Goal: Find contact information: Find contact information

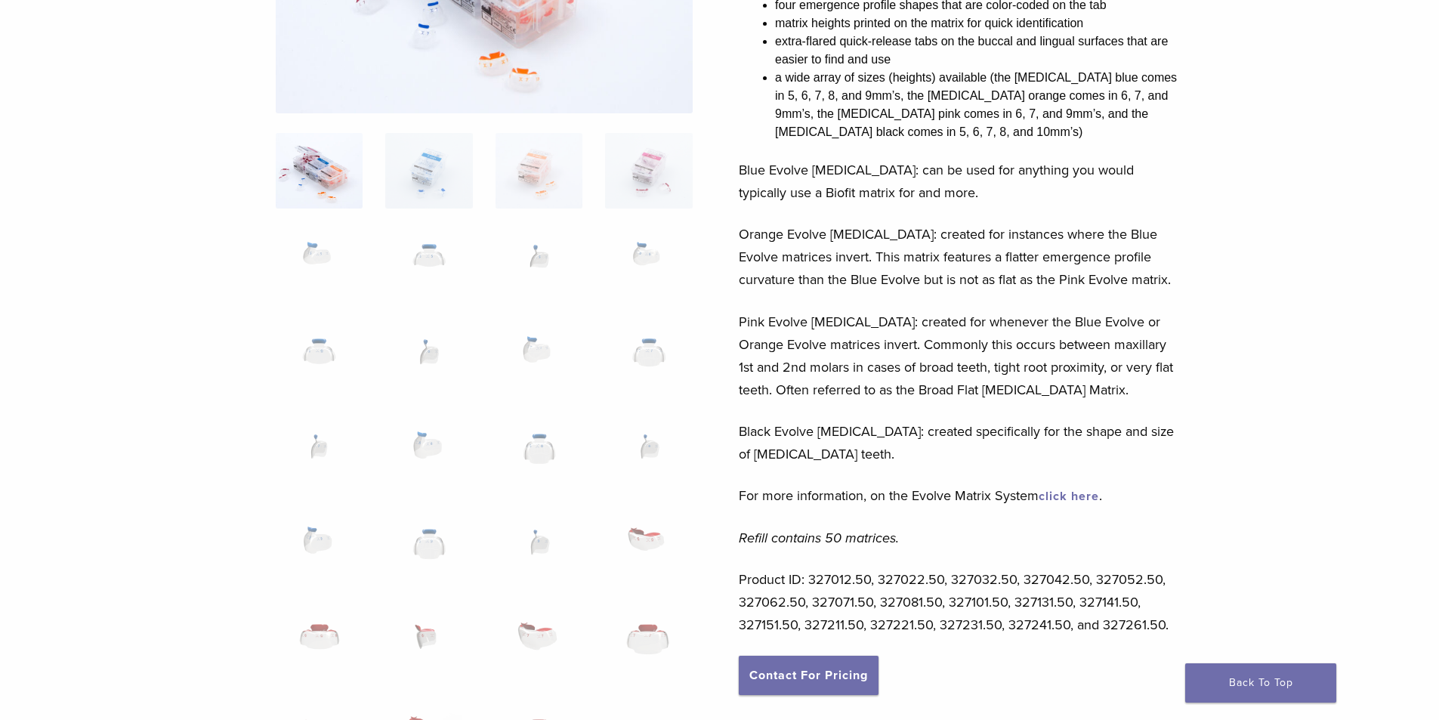
scroll to position [529, 0]
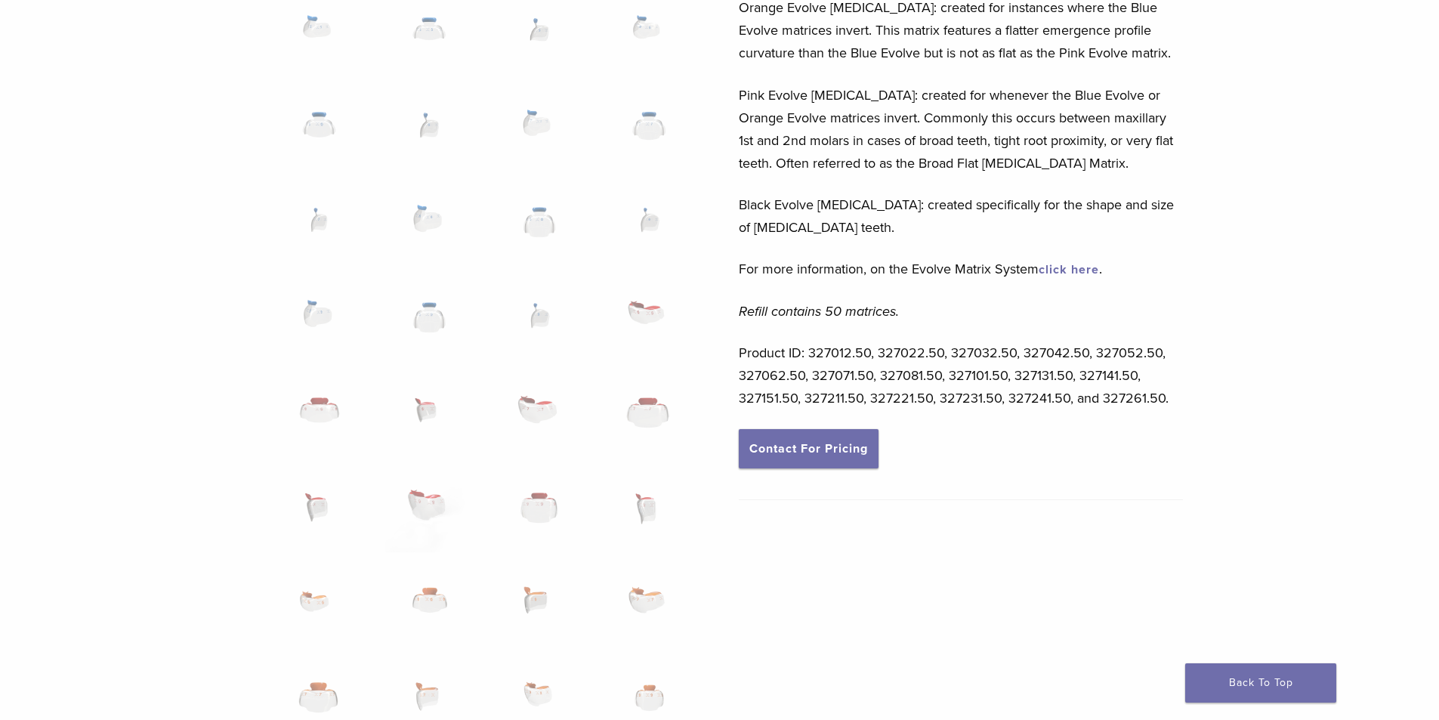
click at [1074, 325] on div "Following the legacy of the Biofit HD Matrix Series, the Evolve Matrices have t…" at bounding box center [961, 46] width 444 height 766
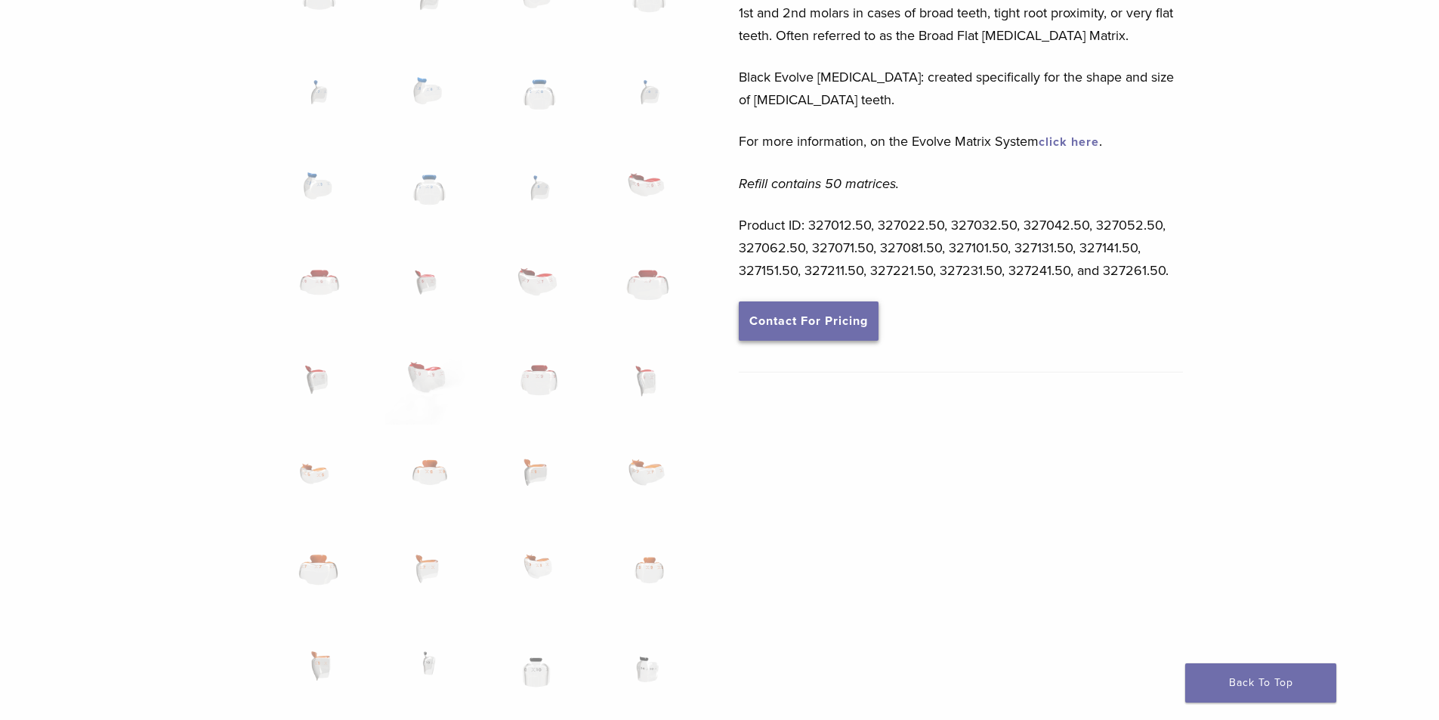
click at [850, 319] on link "Contact For Pricing" at bounding box center [809, 320] width 140 height 39
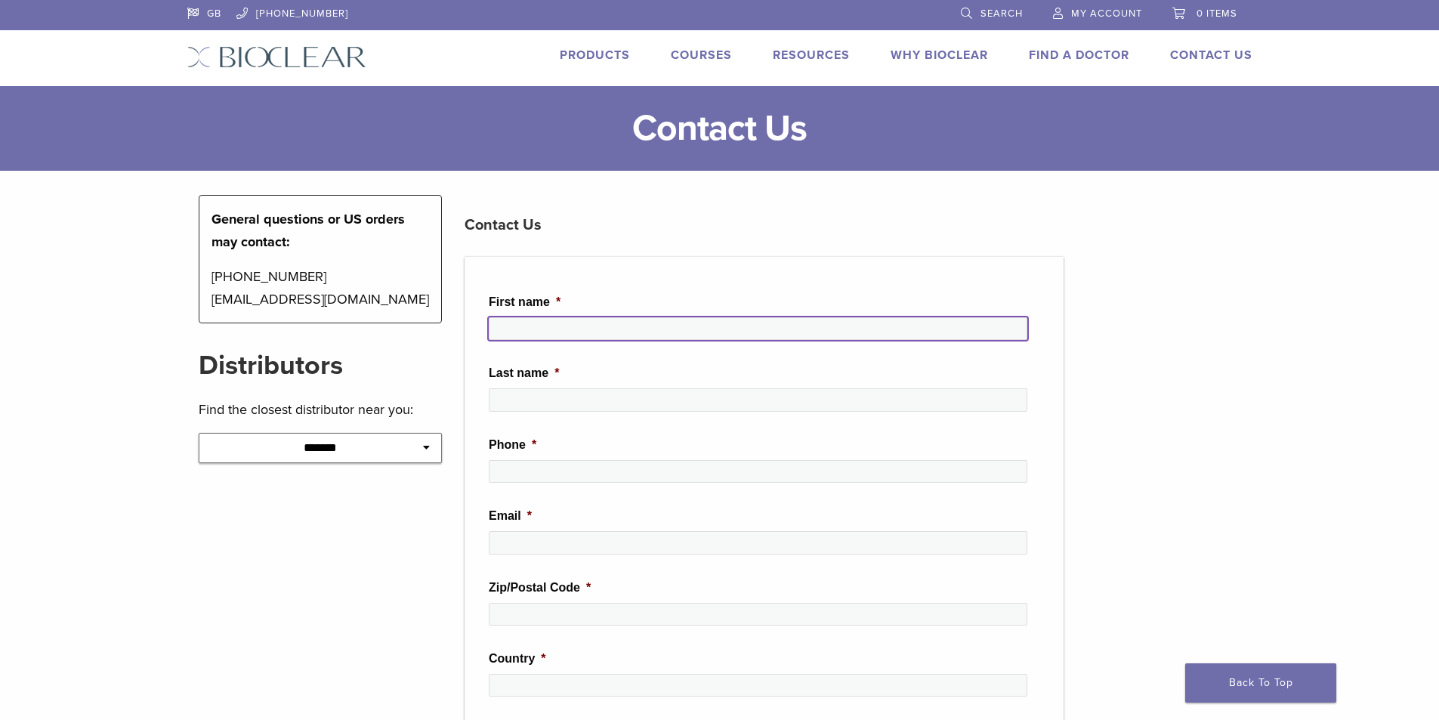
click at [772, 335] on input "First name *" at bounding box center [758, 328] width 538 height 23
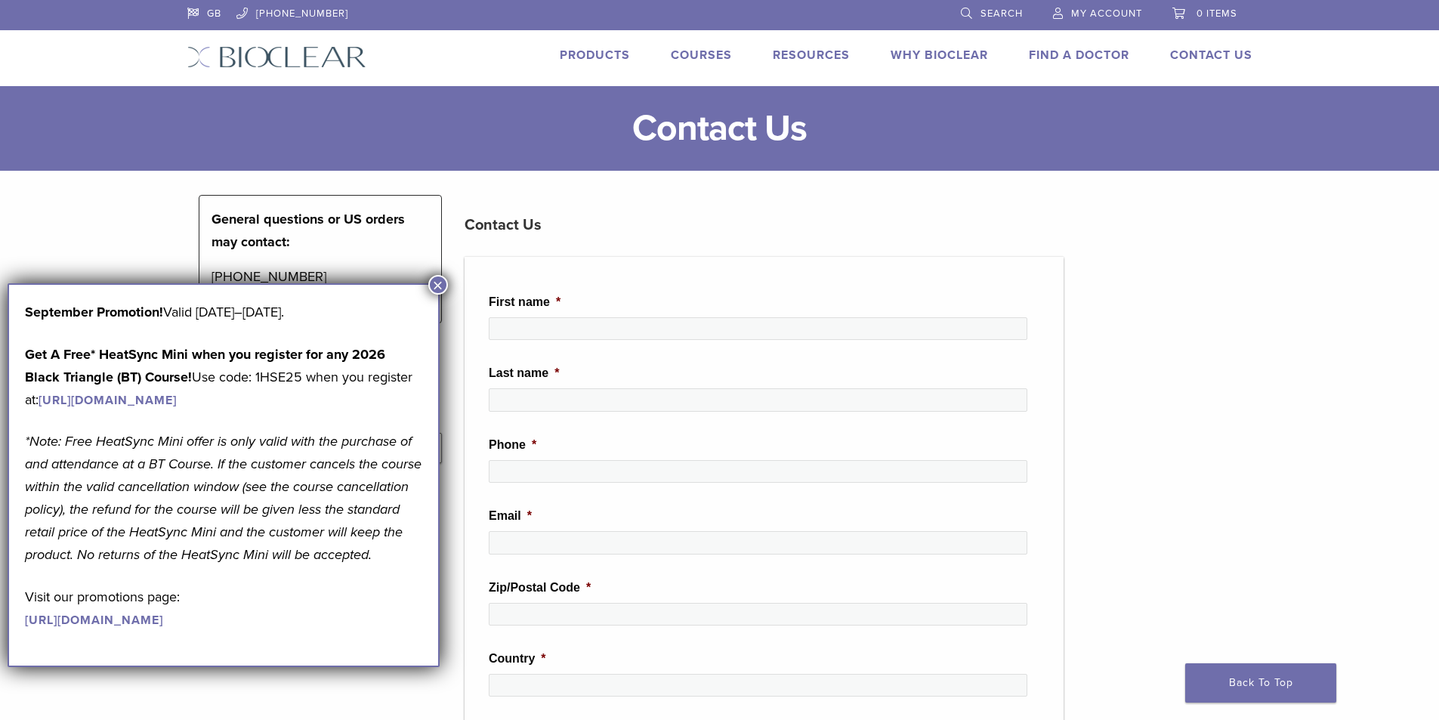
click at [779, 291] on ul "First name * Last name * Phone * Email * Zip/Postal Code * Country * Question /…" at bounding box center [763, 621] width 599 height 728
click at [433, 288] on button "×" at bounding box center [438, 285] width 20 height 20
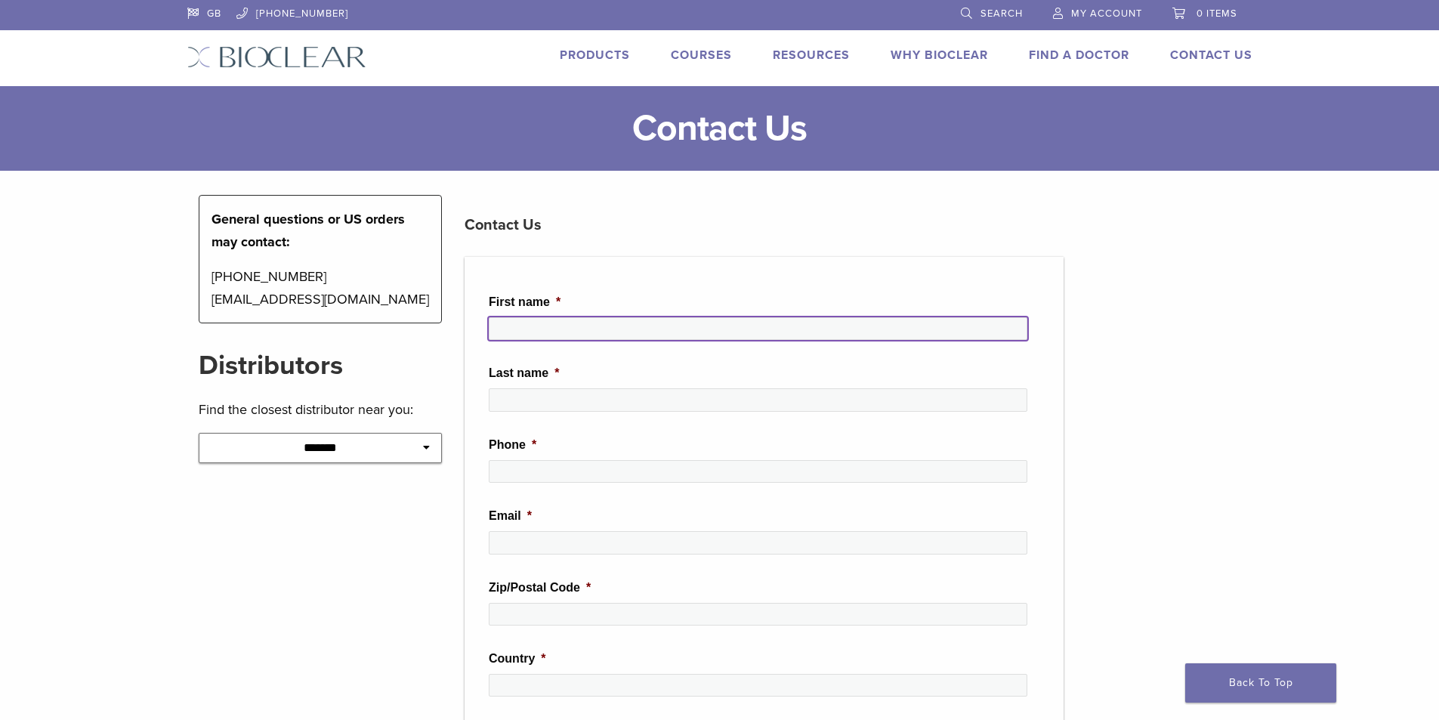
click at [563, 324] on input "First name *" at bounding box center [758, 328] width 538 height 23
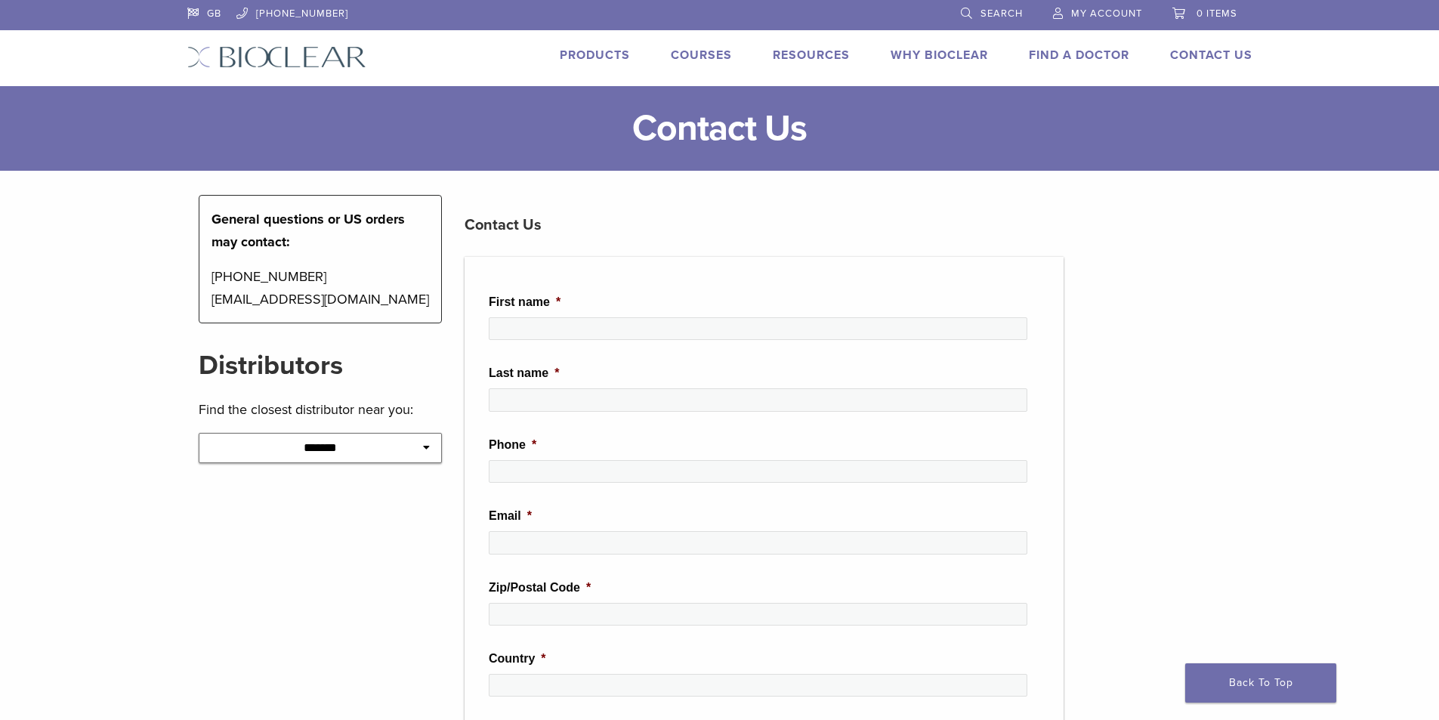
click at [852, 217] on h3 "Contact Us" at bounding box center [763, 225] width 599 height 36
